Goal: Register for event/course

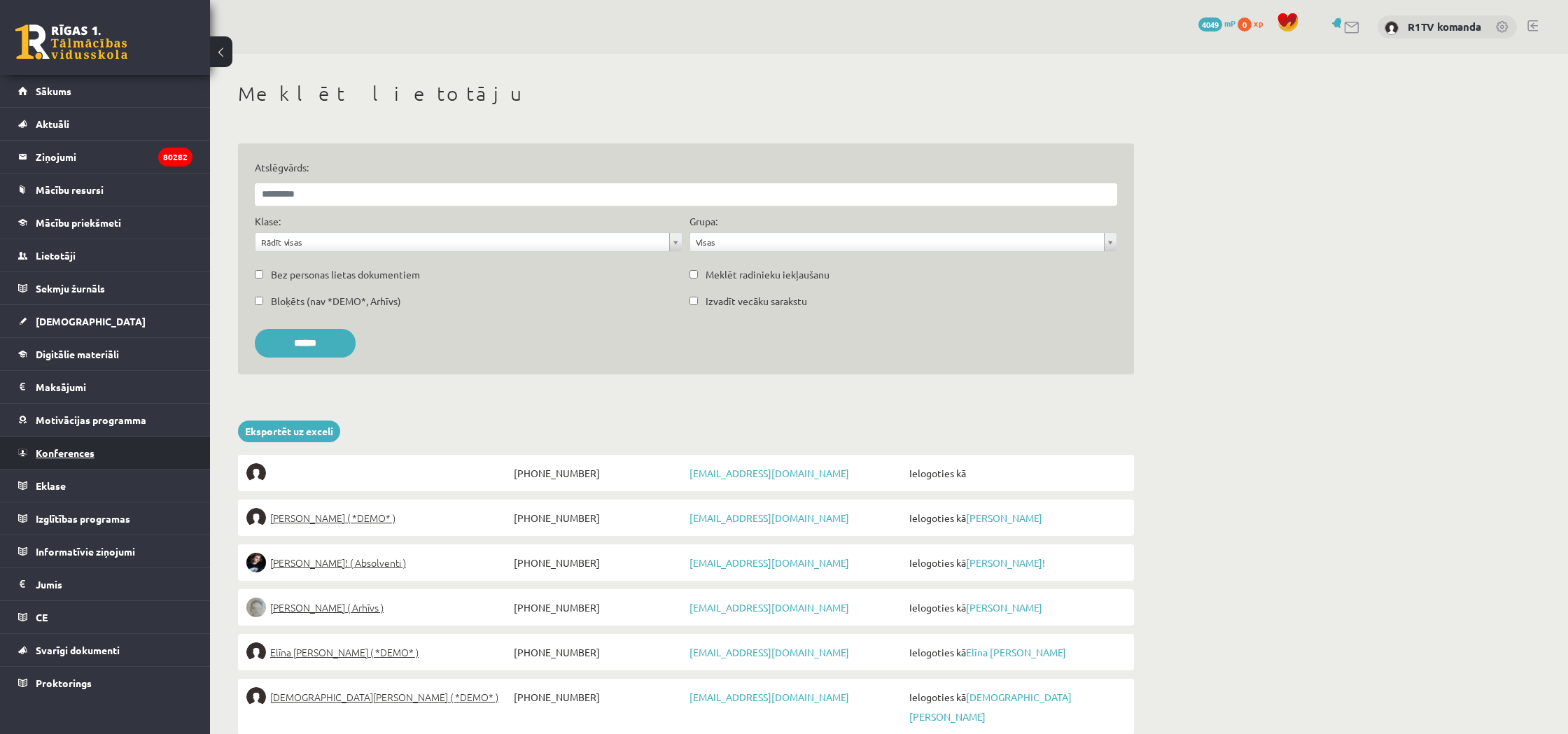
click at [84, 457] on span "Konferences" at bounding box center [65, 453] width 59 height 12
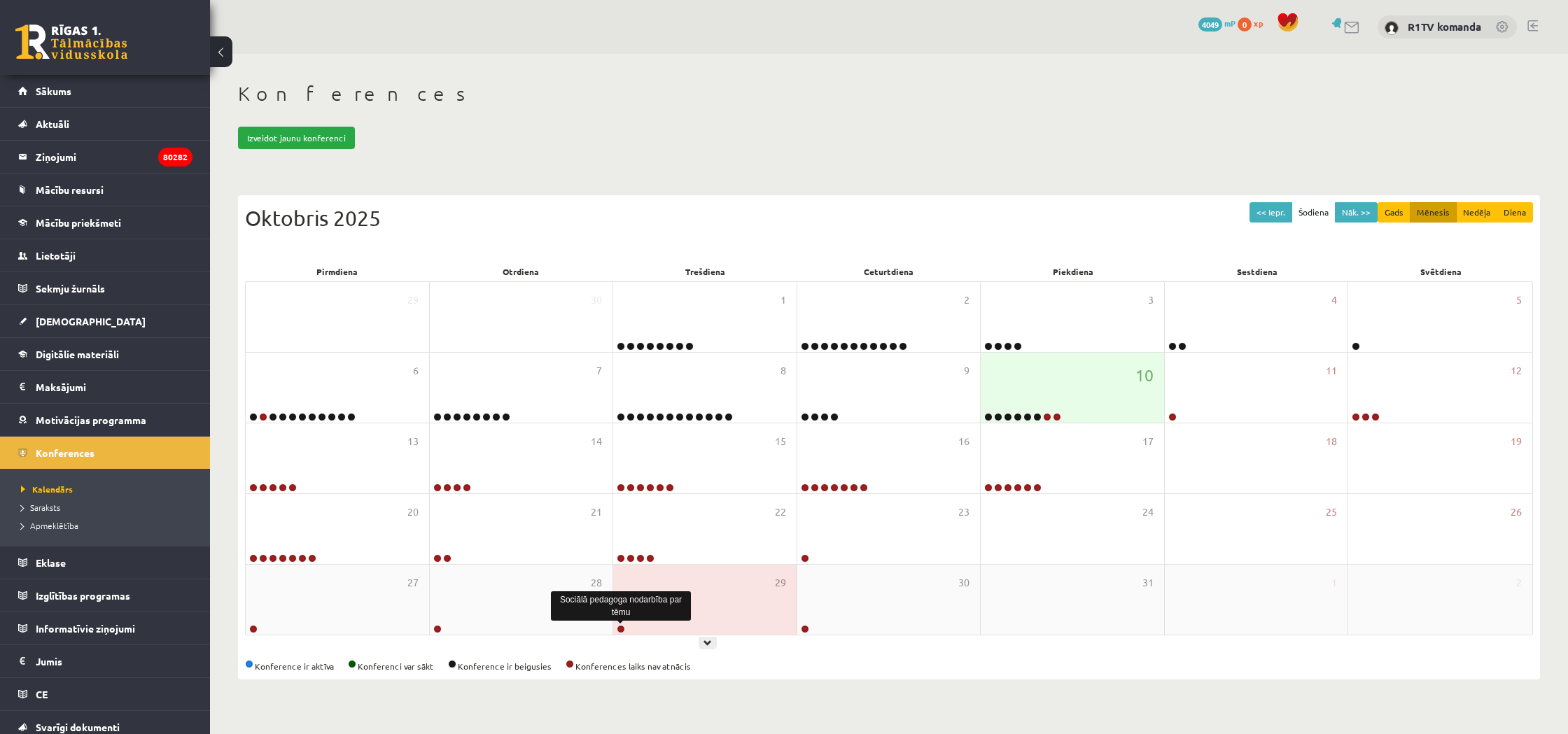
click at [623, 627] on link at bounding box center [621, 629] width 9 height 9
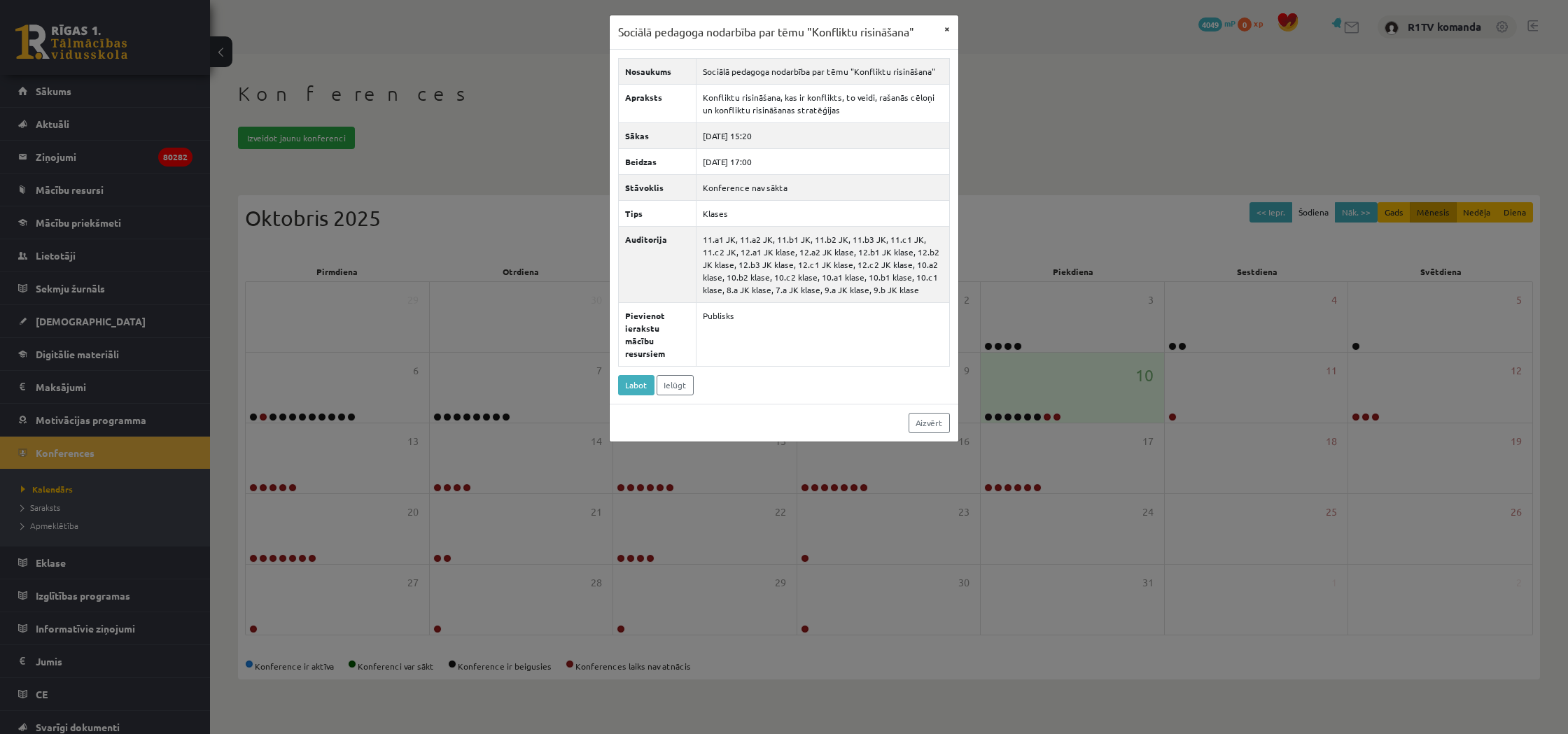
click at [949, 31] on button "×" at bounding box center [947, 29] width 23 height 26
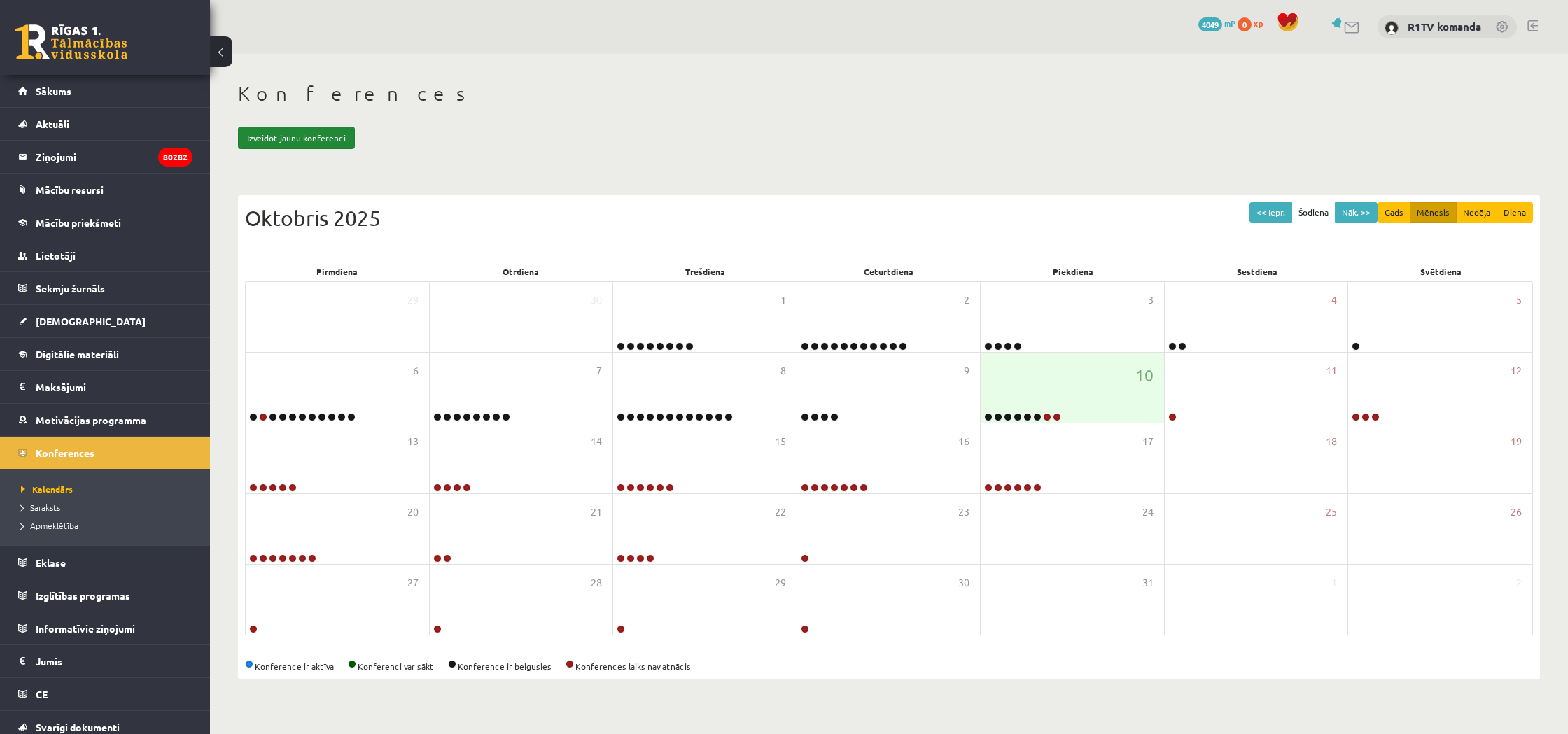
click at [305, 140] on link "Izveidot jaunu konferenci" at bounding box center [296, 138] width 117 height 23
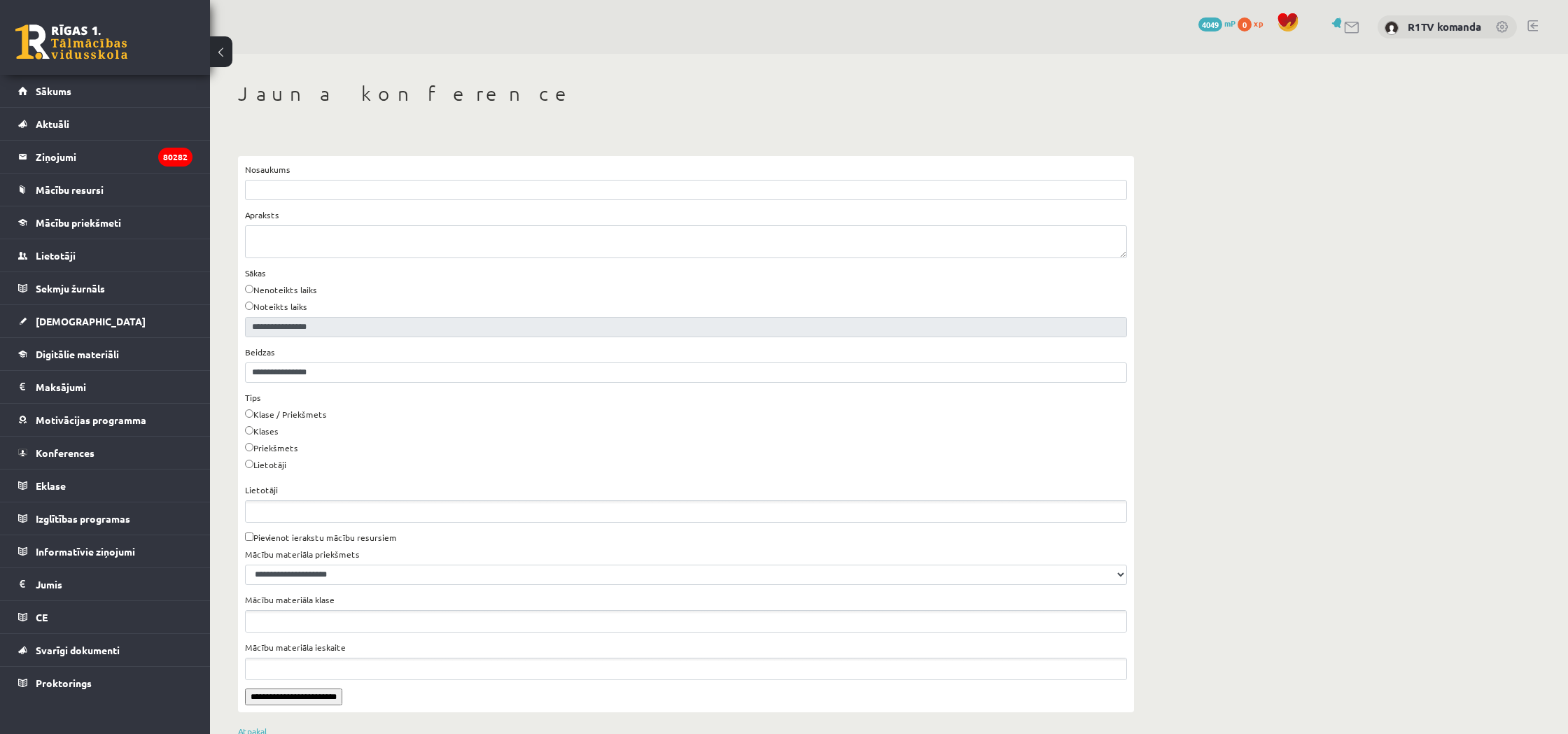
click at [310, 519] on ul "Lietotāji" at bounding box center [686, 511] width 880 height 21
click at [276, 432] on label "Klases" at bounding box center [261, 431] width 33 height 12
click at [254, 728] on link "Atpakaļ" at bounding box center [252, 729] width 29 height 11
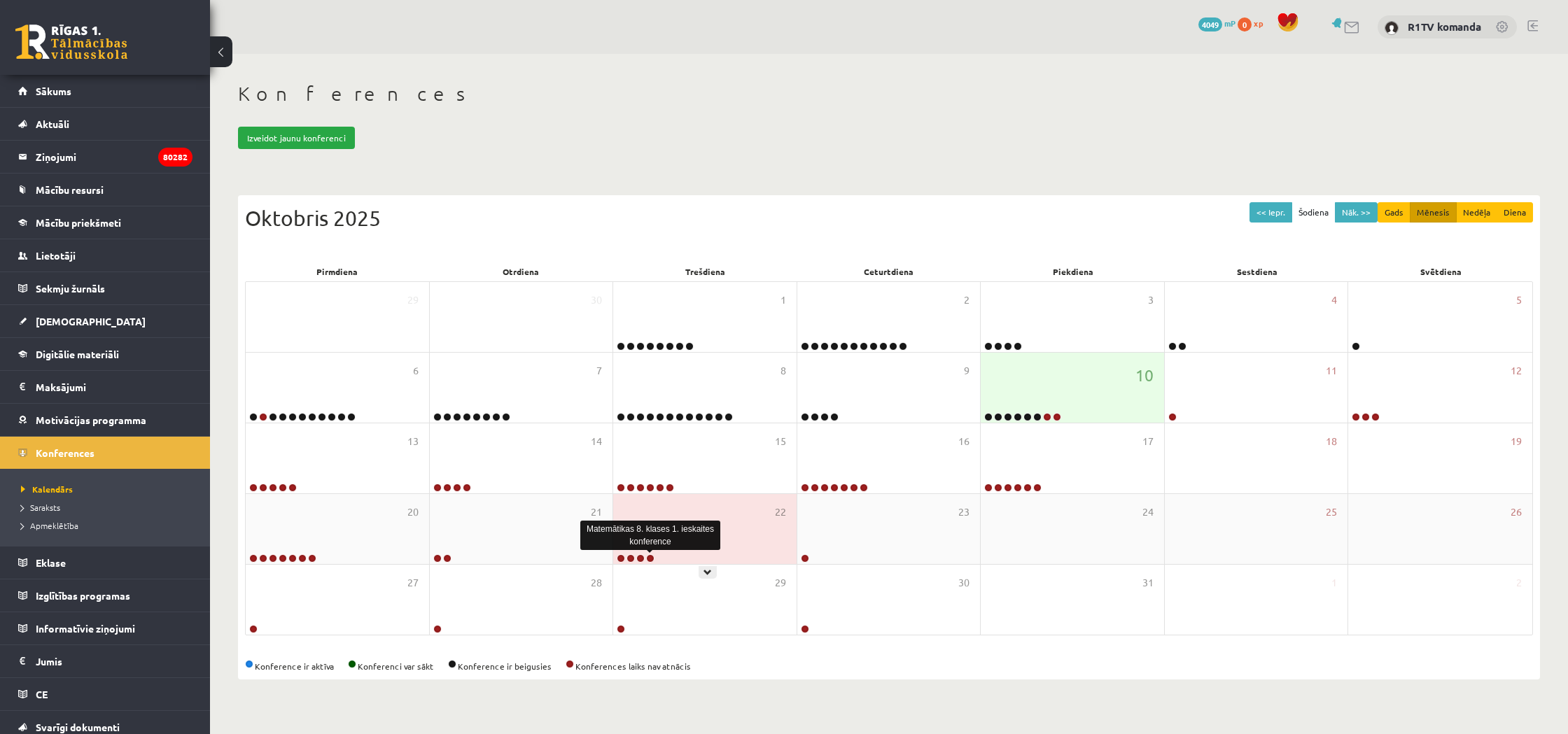
click at [649, 557] on link at bounding box center [650, 558] width 9 height 9
